Goal: Task Accomplishment & Management: Manage account settings

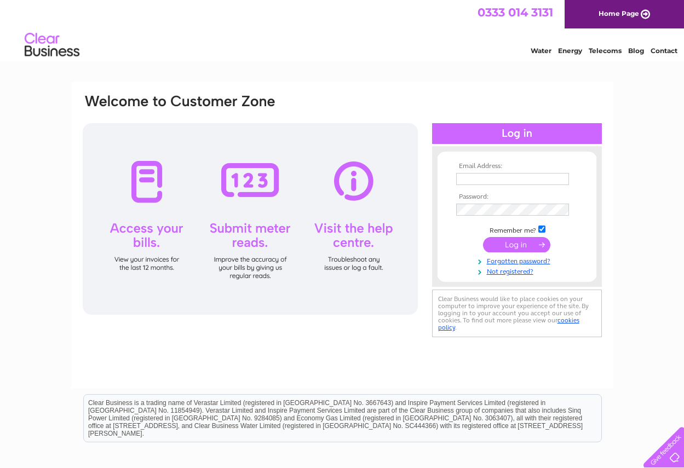
click at [460, 180] on input "text" at bounding box center [512, 179] width 113 height 12
type input "[EMAIL_ADDRESS][DOMAIN_NAME]"
click at [520, 248] on input "submit" at bounding box center [516, 245] width 67 height 15
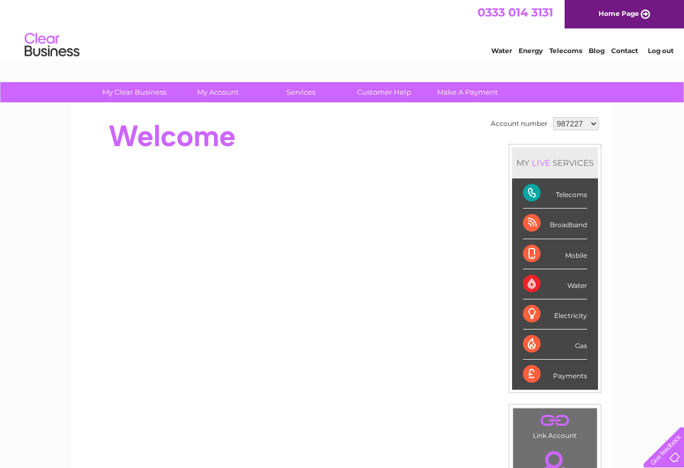
click at [538, 318] on div "Electricity" at bounding box center [555, 315] width 64 height 30
click at [535, 197] on div "Telecoms" at bounding box center [555, 194] width 64 height 30
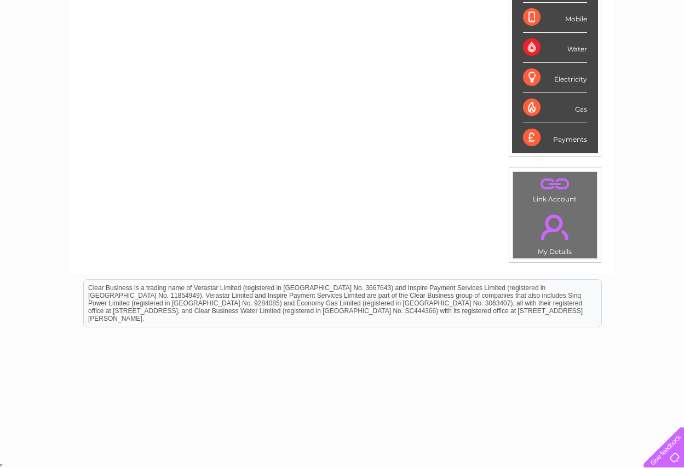
scroll to position [238, 0]
click at [555, 200] on td ". Link Account" at bounding box center [555, 187] width 85 height 35
click at [554, 199] on td ". Link Account" at bounding box center [555, 187] width 85 height 35
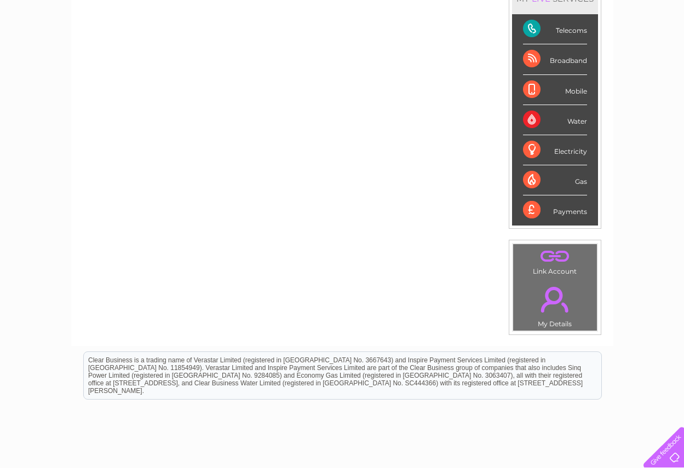
scroll to position [19, 0]
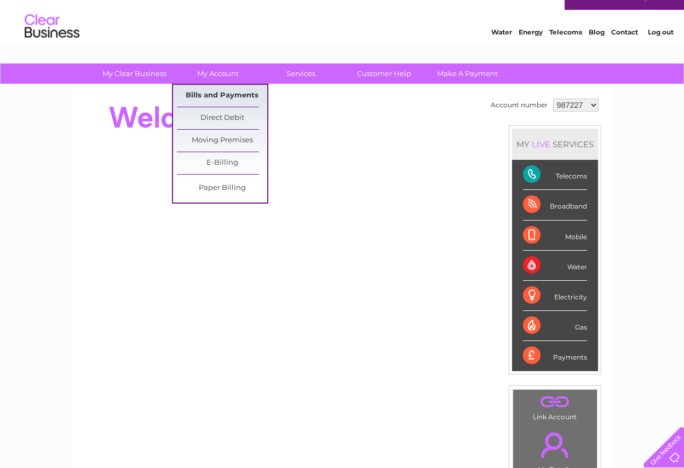
click at [219, 95] on link "Bills and Payments" at bounding box center [222, 96] width 90 height 22
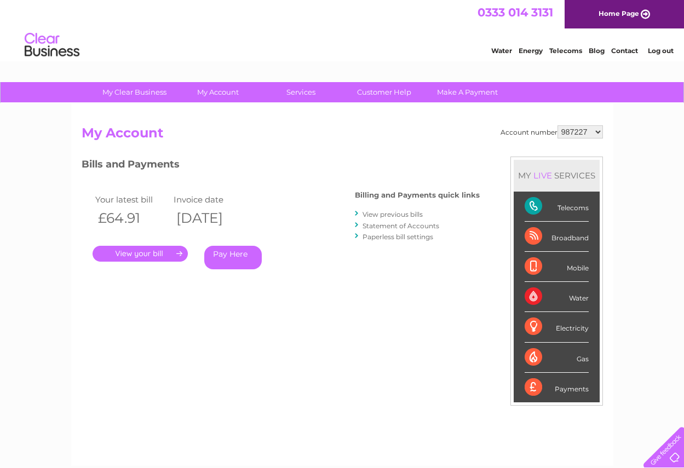
click at [161, 257] on link "." at bounding box center [140, 254] width 95 height 16
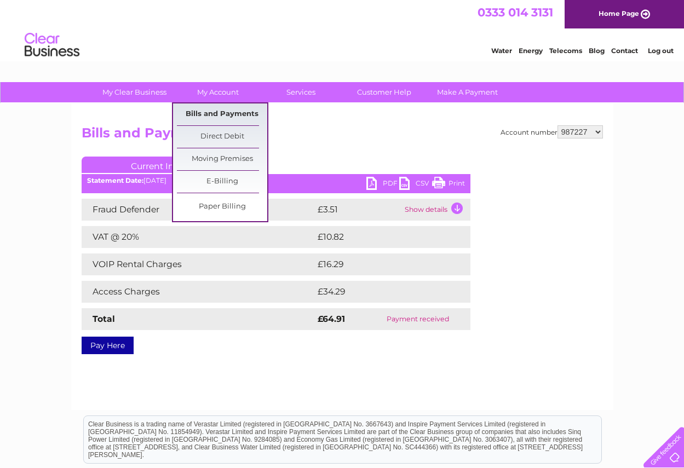
click at [227, 116] on link "Bills and Payments" at bounding box center [222, 115] width 90 height 22
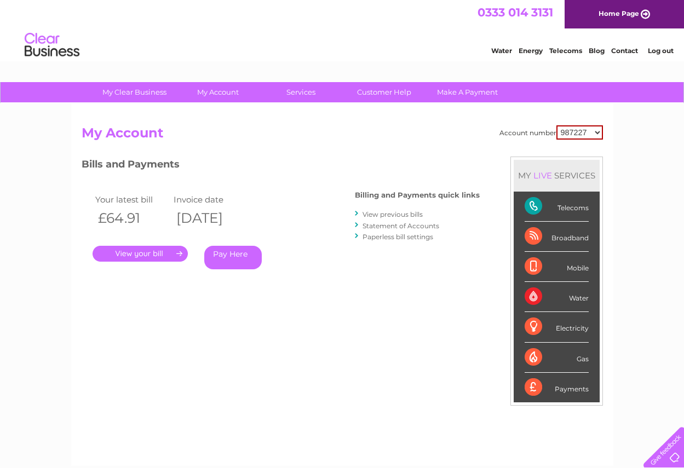
click at [177, 255] on link "." at bounding box center [140, 254] width 95 height 16
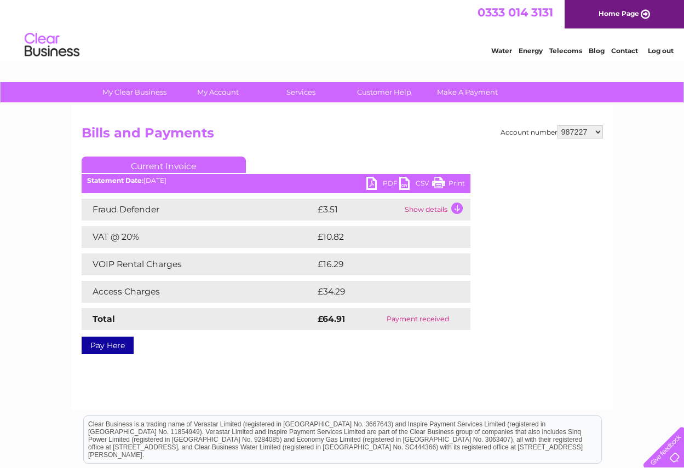
click at [435, 185] on link "Print" at bounding box center [448, 185] width 33 height 16
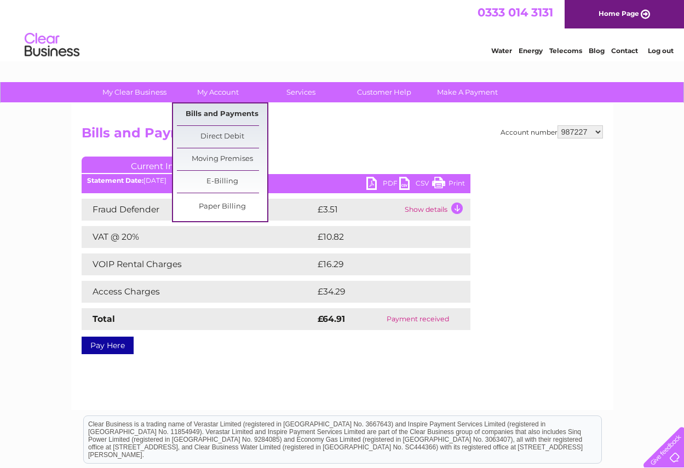
click at [205, 113] on link "Bills and Payments" at bounding box center [222, 115] width 90 height 22
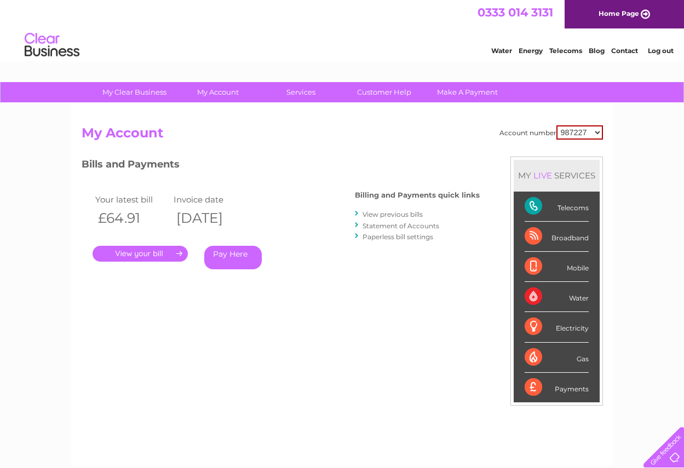
click at [392, 217] on link "View previous bills" at bounding box center [393, 214] width 60 height 8
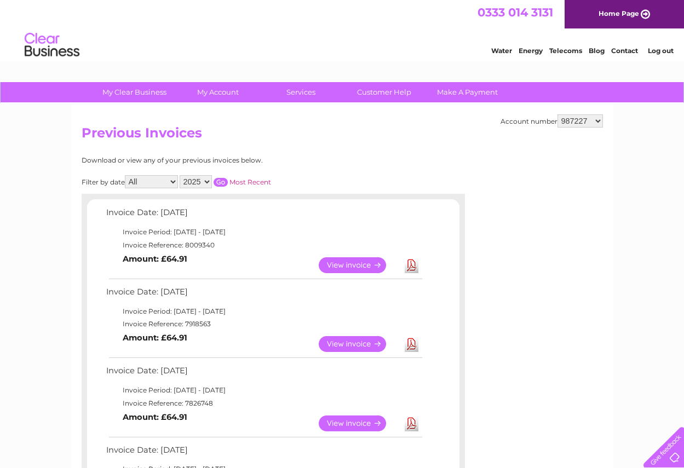
click at [374, 340] on link "View" at bounding box center [359, 344] width 81 height 16
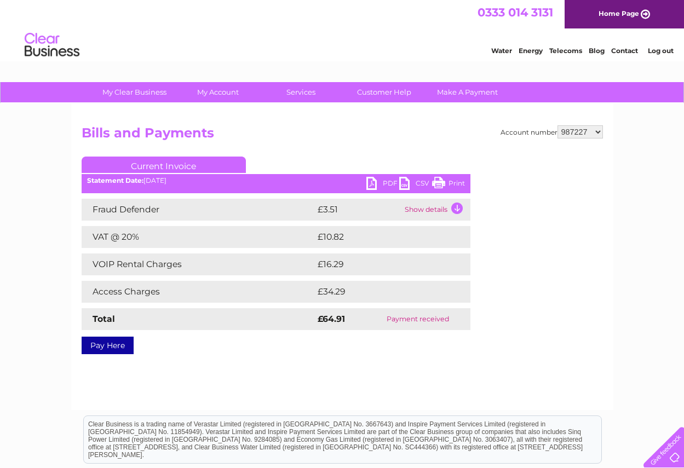
click at [433, 183] on link "Print" at bounding box center [448, 185] width 33 height 16
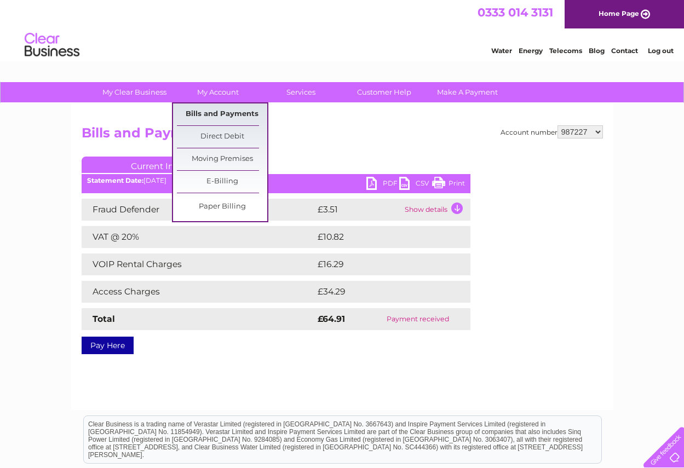
click at [223, 119] on link "Bills and Payments" at bounding box center [222, 115] width 90 height 22
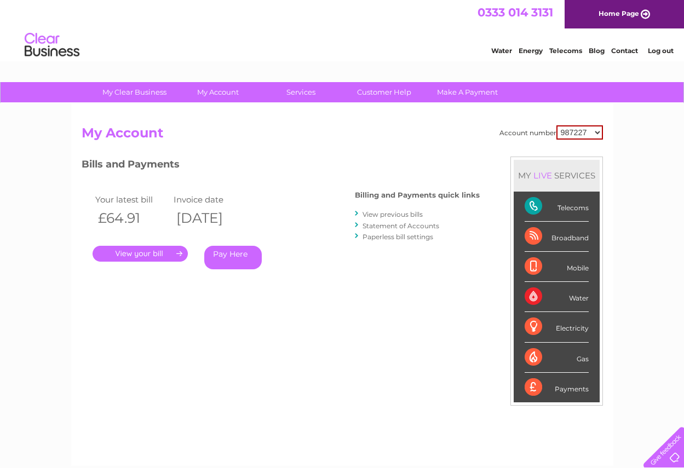
click at [389, 216] on link "View previous bills" at bounding box center [393, 214] width 60 height 8
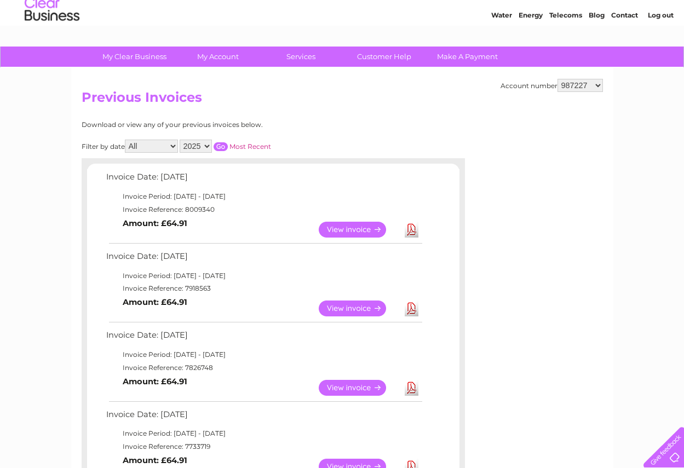
scroll to position [55, 0]
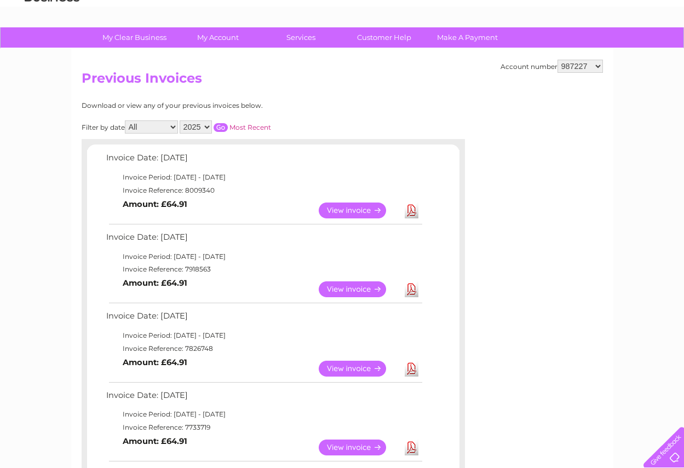
click at [357, 369] on link "View" at bounding box center [359, 369] width 81 height 16
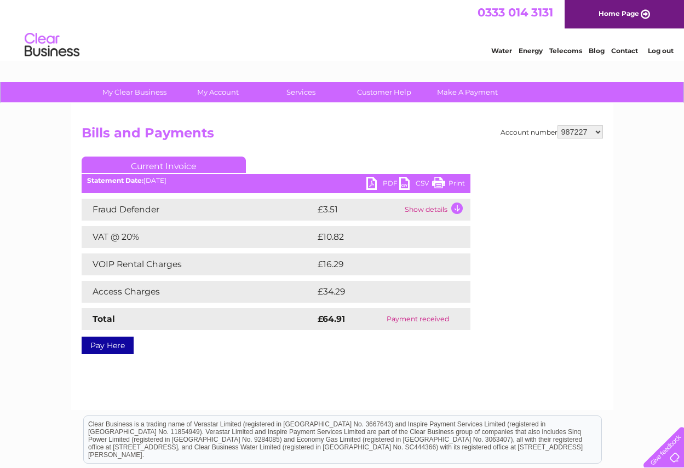
click at [434, 181] on link "Print" at bounding box center [448, 185] width 33 height 16
